Goal: Find specific page/section: Find specific page/section

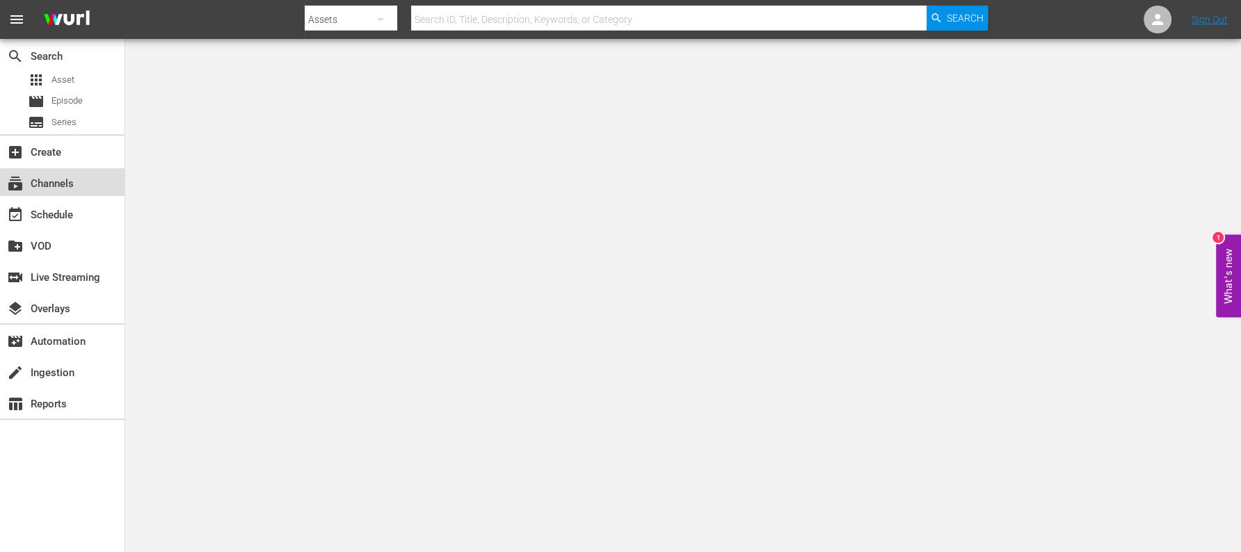
click at [29, 186] on div "subscriptions Channels" at bounding box center [39, 181] width 78 height 13
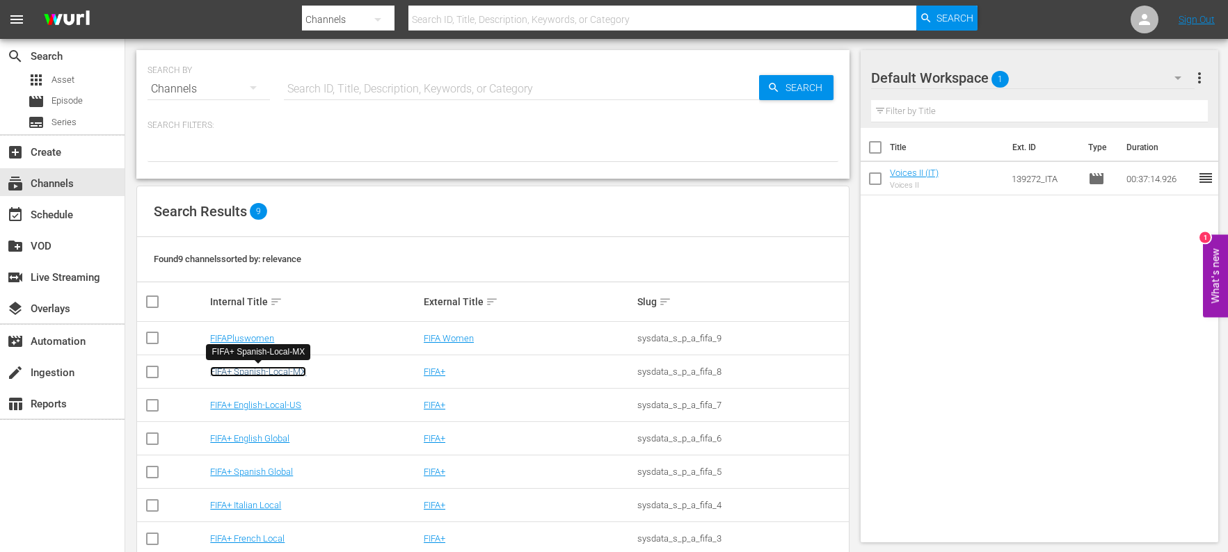
click at [264, 373] on link "FIFA+ Spanish-Local-MX" at bounding box center [258, 372] width 96 height 10
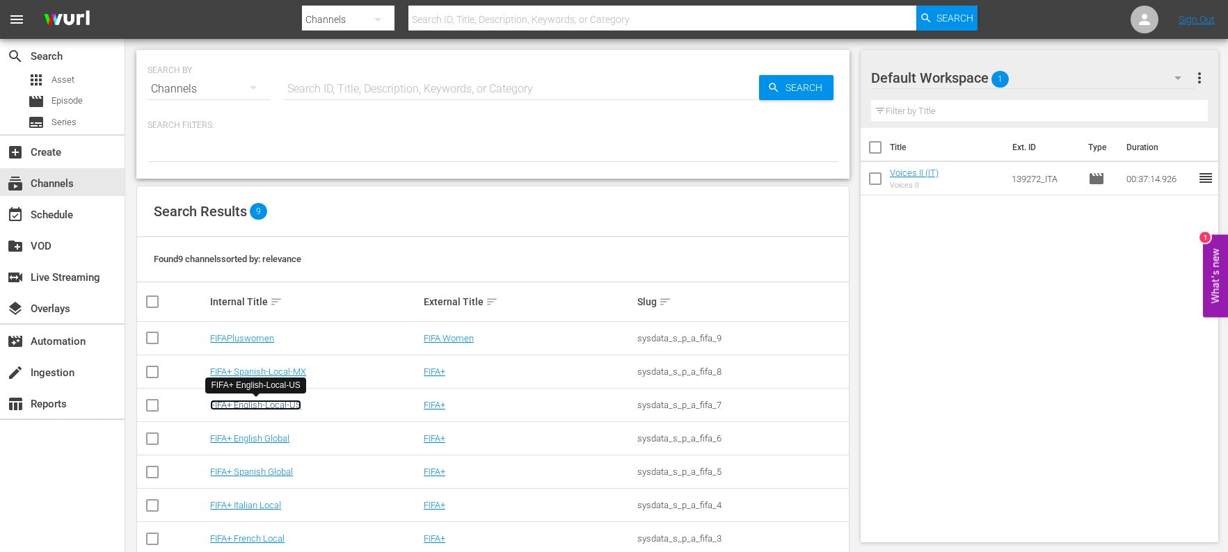
click at [253, 403] on link "FIFA+ English-Local-US" at bounding box center [255, 405] width 91 height 10
